Goal: Find specific page/section: Find specific page/section

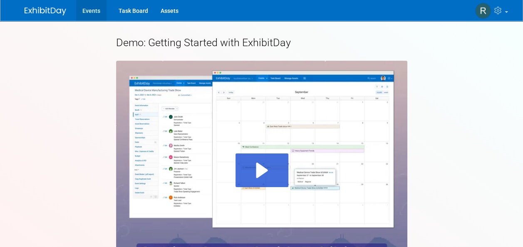
click at [92, 10] on link "Events" at bounding box center [91, 10] width 30 height 21
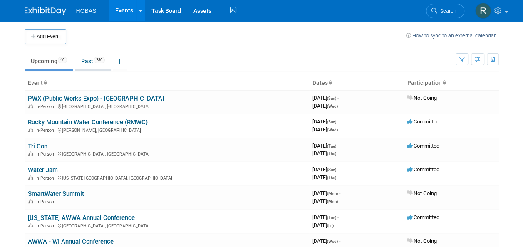
click at [86, 64] on link "Past 230" at bounding box center [93, 61] width 36 height 16
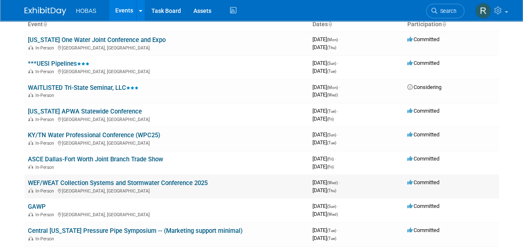
scroll to position [59, 0]
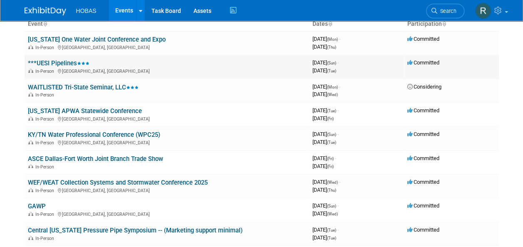
click at [73, 60] on link "***UESI Pipelines" at bounding box center [59, 63] width 62 height 7
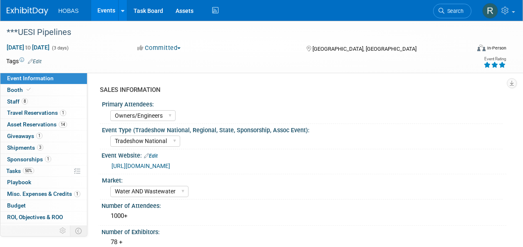
select select "Owners/Engineers"
select select "Tradeshow National"
select select "Water AND Wastewater"
select select "Exhibiting and Sponsoring"
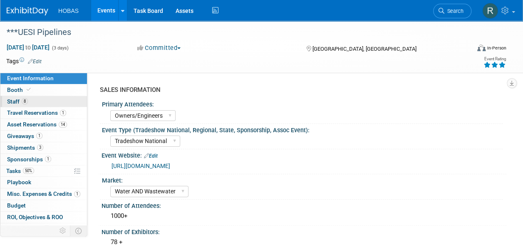
click at [22, 102] on span "8" at bounding box center [25, 101] width 6 height 6
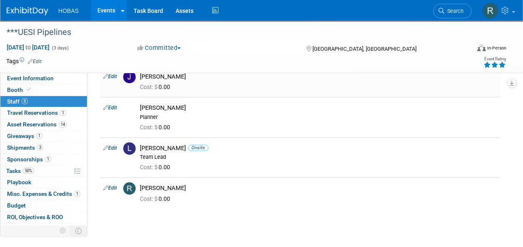
scroll to position [202, 0]
